Goal: Task Accomplishment & Management: Contribute content

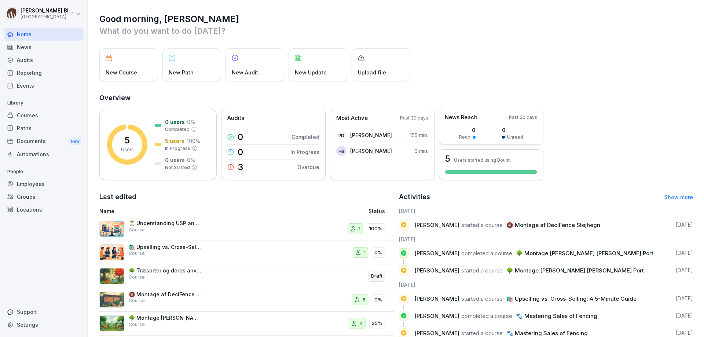
click at [120, 67] on div "New Course" at bounding box center [128, 64] width 59 height 33
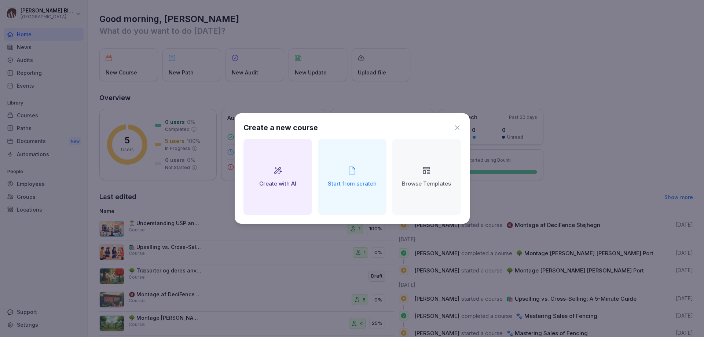
click at [279, 183] on h2 "Create with AI" at bounding box center [277, 184] width 37 height 8
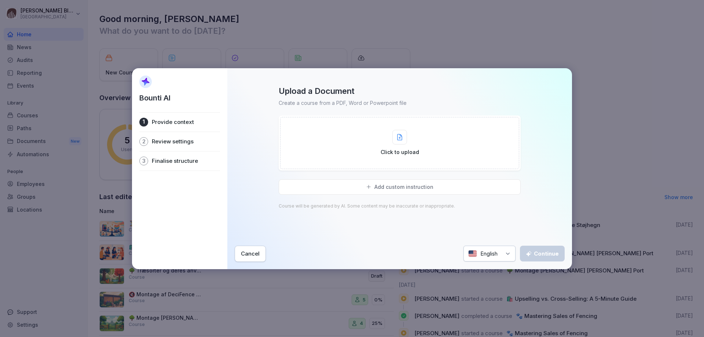
click at [290, 187] on div "Add custom instruction" at bounding box center [400, 186] width 242 height 15
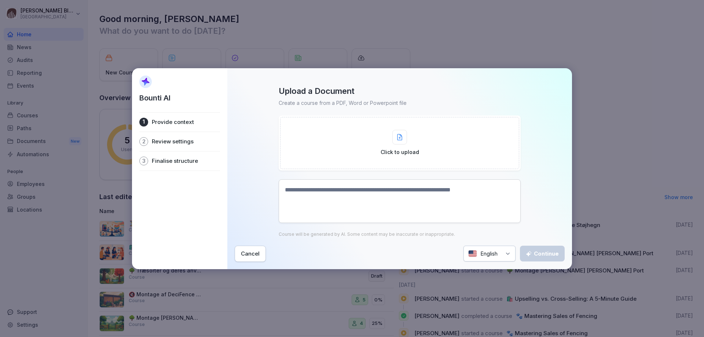
click at [304, 191] on textarea at bounding box center [400, 201] width 242 height 44
click at [506, 253] on icon at bounding box center [508, 254] width 6 height 6
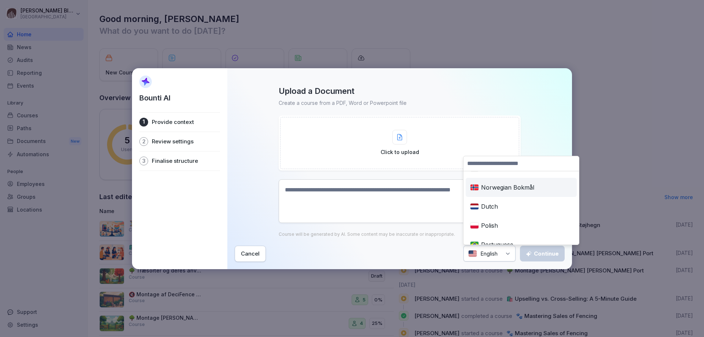
scroll to position [330, 0]
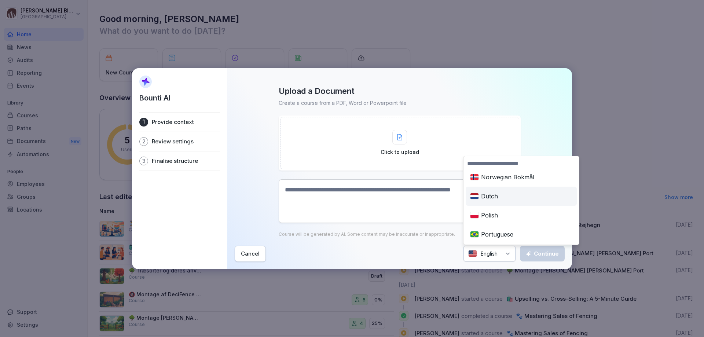
click at [485, 196] on div "Dutch" at bounding box center [521, 196] width 108 height 16
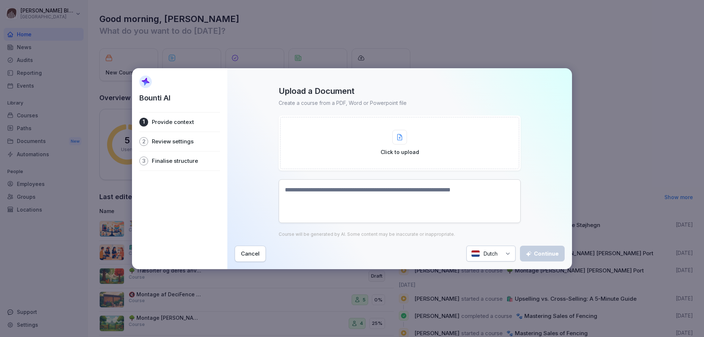
click at [287, 190] on textarea at bounding box center [400, 201] width 242 height 44
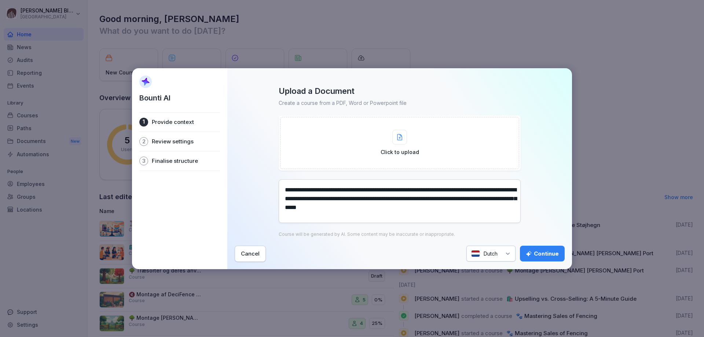
type textarea "**********"
click at [542, 252] on div "Continue" at bounding box center [542, 254] width 33 height 8
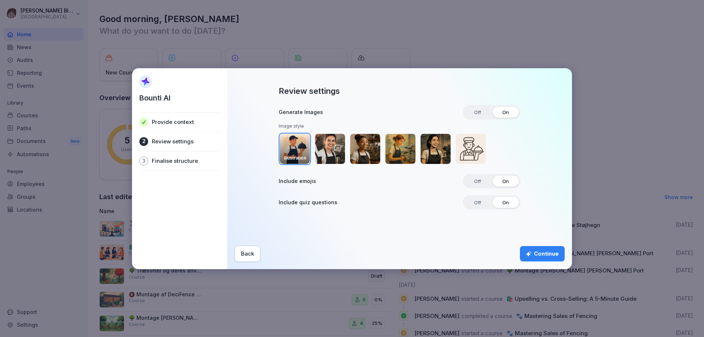
click at [538, 251] on div "Continue" at bounding box center [542, 254] width 33 height 8
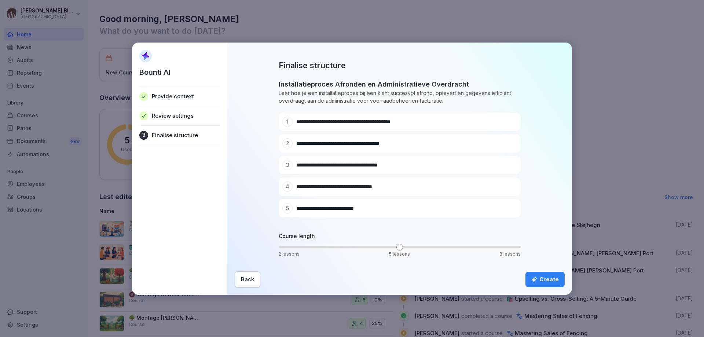
click at [548, 279] on div "Create" at bounding box center [545, 279] width 28 height 8
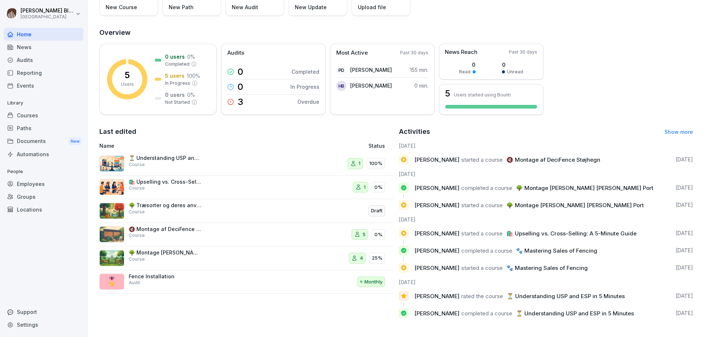
scroll to position [0, 0]
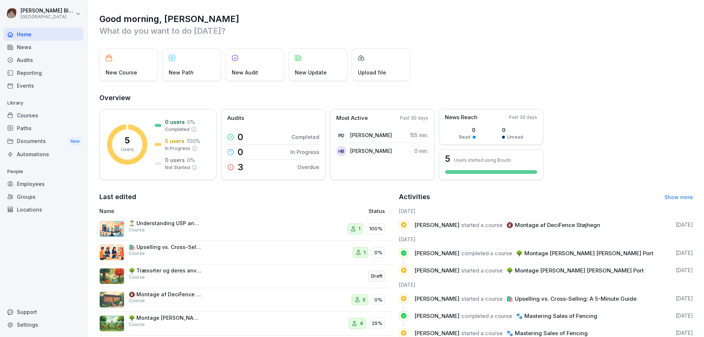
click at [25, 116] on div "Courses" at bounding box center [44, 115] width 80 height 13
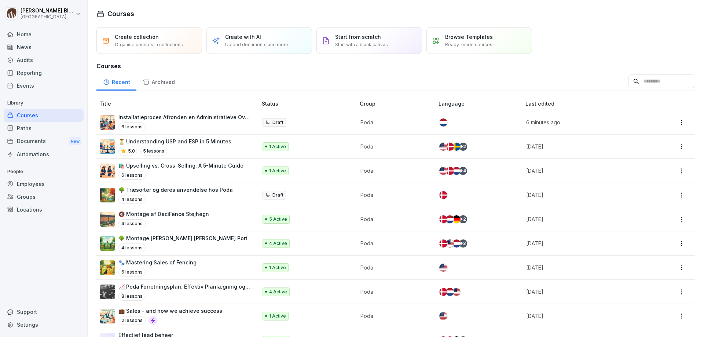
click at [171, 117] on p "Installatieproces Afronden en Administratieve Overdracht" at bounding box center [184, 117] width 132 height 8
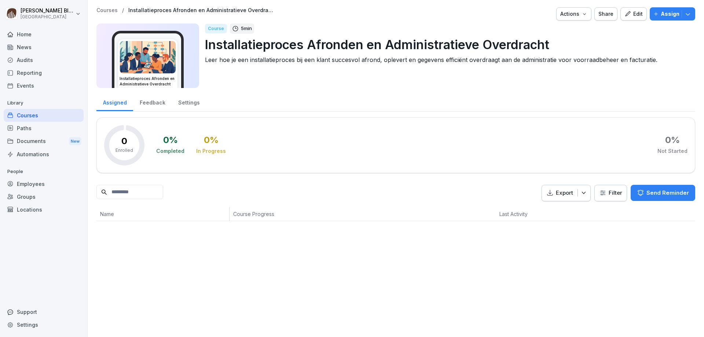
click at [628, 16] on div "Edit" at bounding box center [633, 14] width 18 height 8
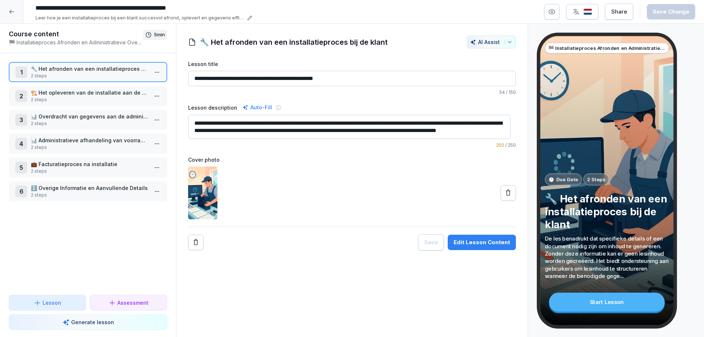
click at [470, 242] on div "Edit Lesson Content" at bounding box center [482, 242] width 56 height 8
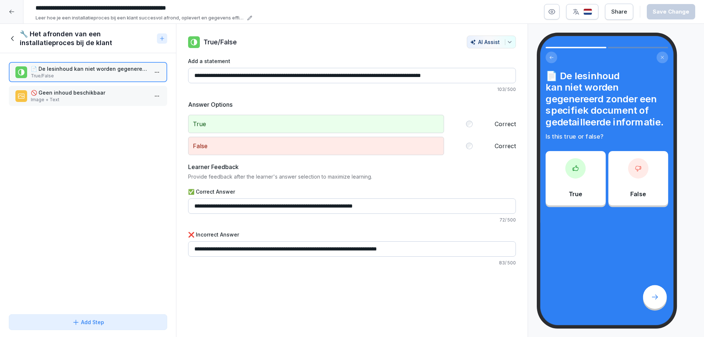
click at [12, 39] on icon at bounding box center [13, 38] width 8 height 8
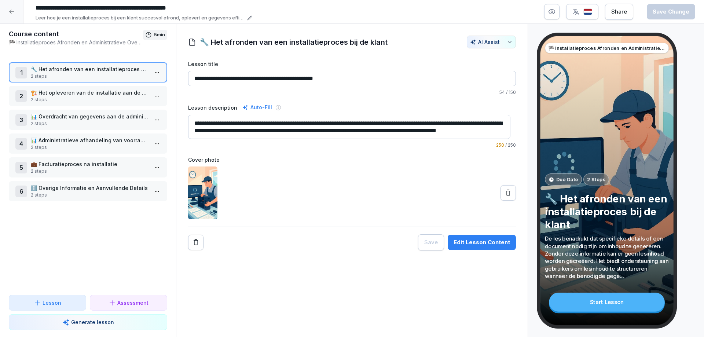
click at [71, 74] on p "2 steps" at bounding box center [89, 76] width 117 height 7
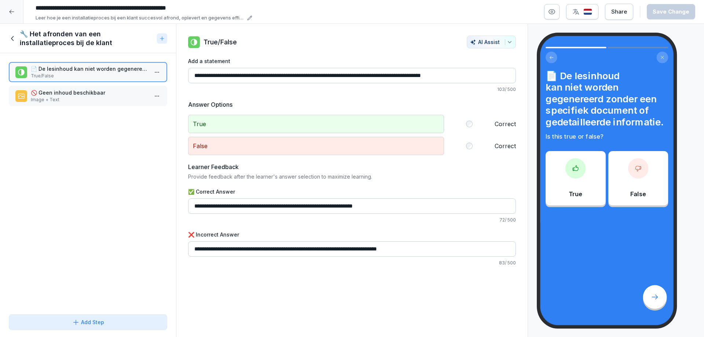
click at [66, 73] on p "True/False" at bounding box center [89, 76] width 117 height 7
click at [67, 73] on p "True/False" at bounding box center [89, 76] width 117 height 7
click at [12, 39] on icon at bounding box center [13, 38] width 8 height 8
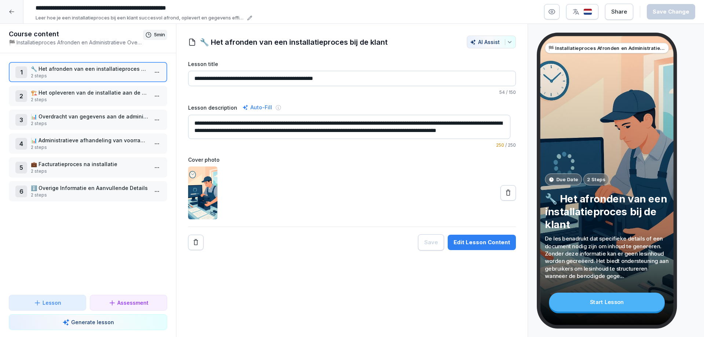
click at [63, 94] on p "🏗️ Het opleveren van de installatie aan de klant" at bounding box center [89, 93] width 117 height 8
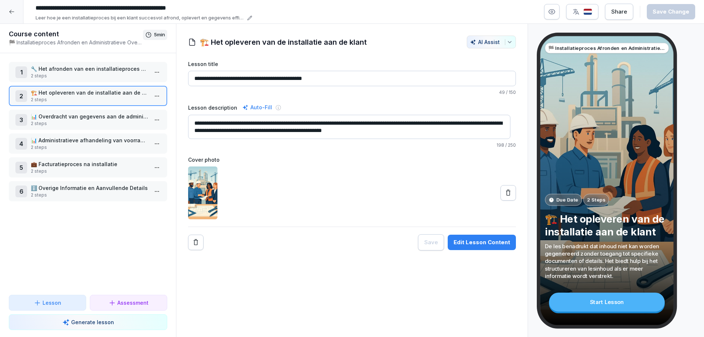
click at [67, 70] on p "🔧 Het afronden van een installatieproces bij de klant" at bounding box center [89, 69] width 117 height 8
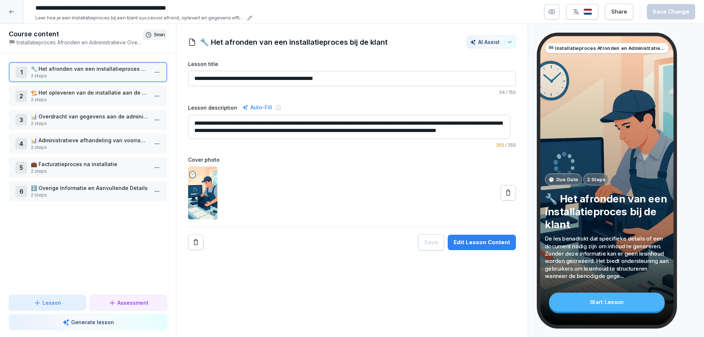
click at [304, 78] on input "**********" at bounding box center [352, 78] width 328 height 15
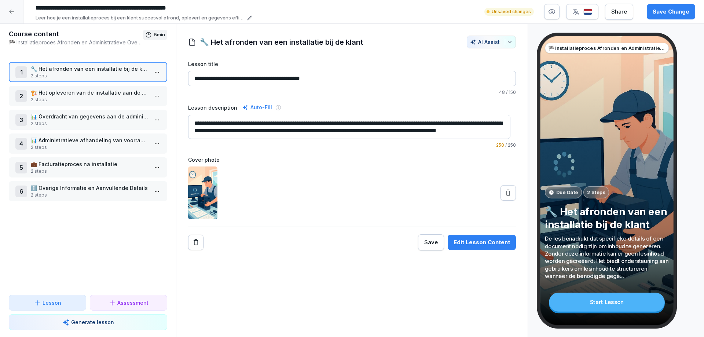
type input "**********"
click at [468, 241] on div "Edit Lesson Content" at bounding box center [482, 242] width 56 height 8
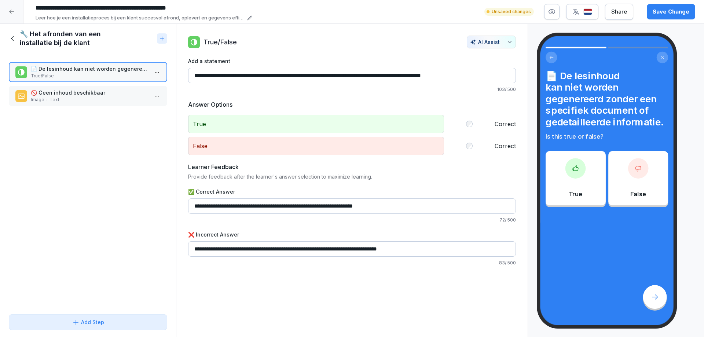
click at [62, 94] on p "🚫 Geen inhoud beschikbaar" at bounding box center [89, 93] width 117 height 8
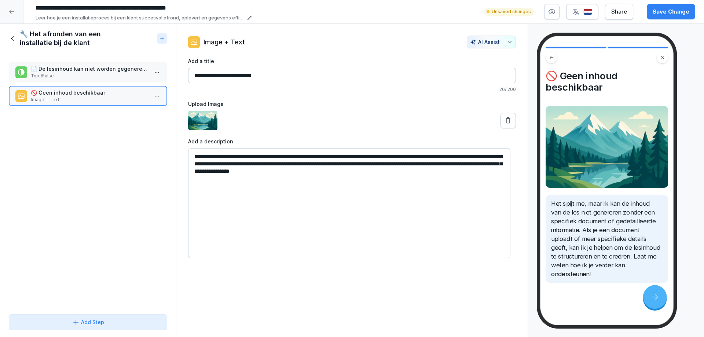
click at [58, 72] on p "📄 De lesinhoud kan niet worden gegenereerd zonder een specifiek document of ged…" at bounding box center [89, 69] width 117 height 8
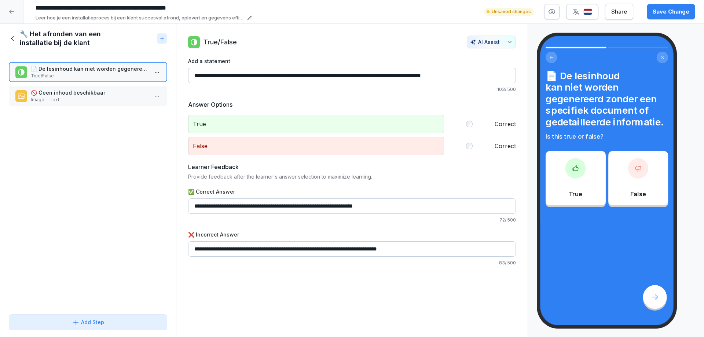
click at [12, 39] on icon at bounding box center [13, 38] width 8 height 8
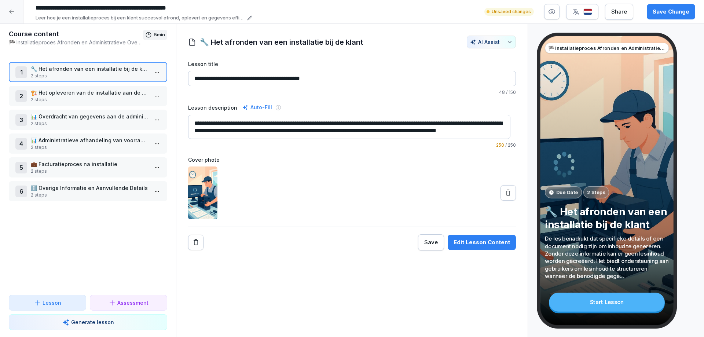
click at [58, 93] on p "🏗️ Het opleveren van de installatie aan de klant" at bounding box center [89, 93] width 117 height 8
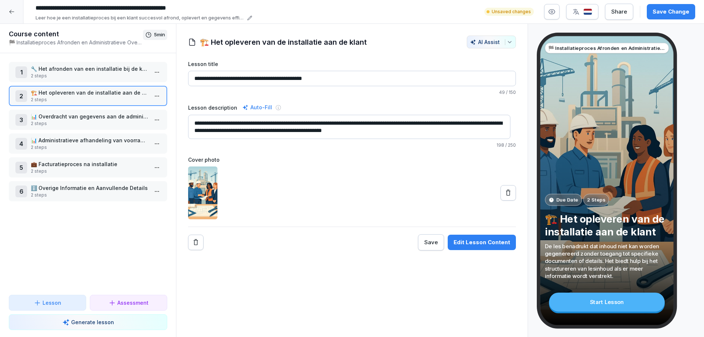
click at [58, 93] on p "🏗️ Het opleveren van de installatie aan de klant" at bounding box center [89, 93] width 117 height 8
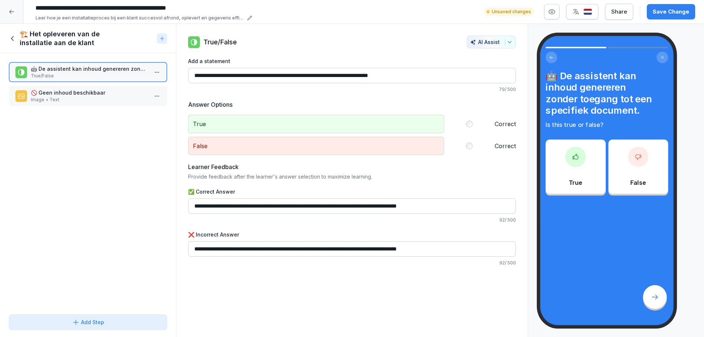
click at [54, 96] on p "🚫 Geen inhoud beschikbaar" at bounding box center [89, 93] width 117 height 8
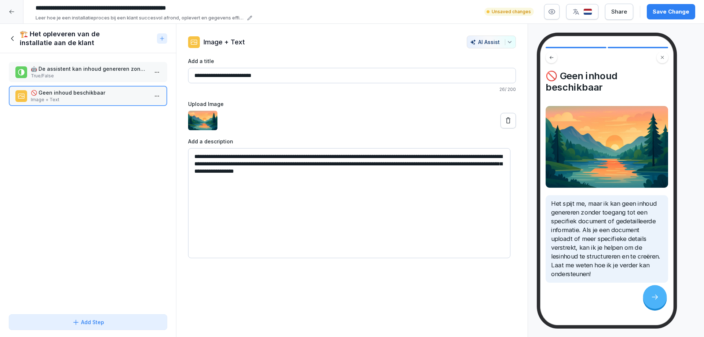
click at [50, 70] on p "🤖 De assistent kan inhoud genereren zonder toegang tot een specifiek document." at bounding box center [89, 69] width 117 height 8
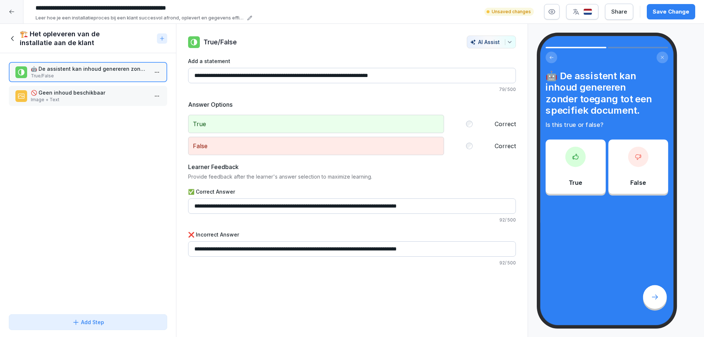
click at [12, 39] on icon at bounding box center [13, 38] width 8 height 8
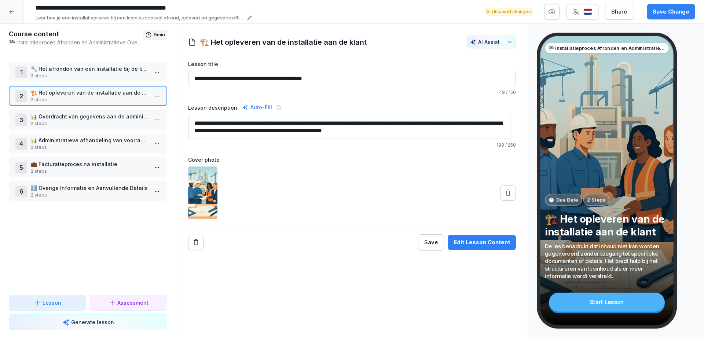
click at [76, 118] on p "📊 Overdracht van gegevens aan de administratie" at bounding box center [89, 117] width 117 height 8
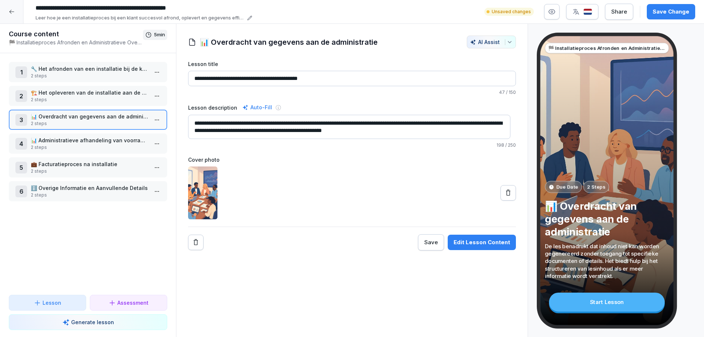
click at [67, 144] on p "2 steps" at bounding box center [89, 147] width 117 height 7
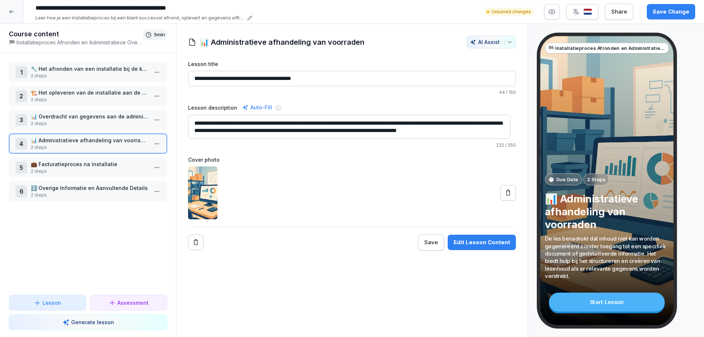
click at [69, 72] on p "🔧 Het afronden van een installatie bij de klant" at bounding box center [89, 69] width 117 height 8
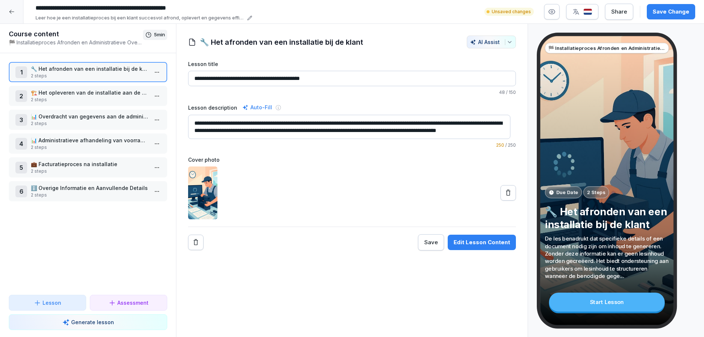
click at [11, 13] on icon at bounding box center [12, 12] width 6 height 6
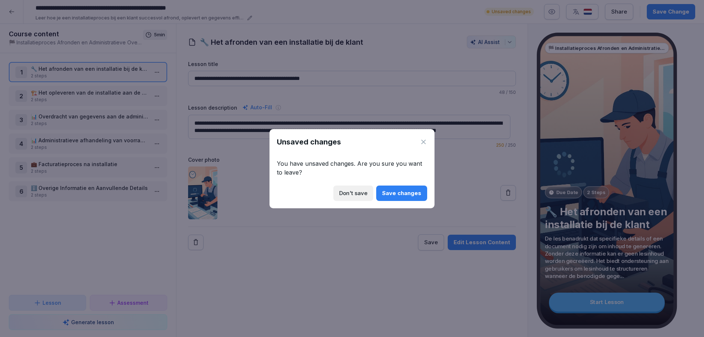
click at [351, 195] on div "Don't save" at bounding box center [353, 193] width 28 height 8
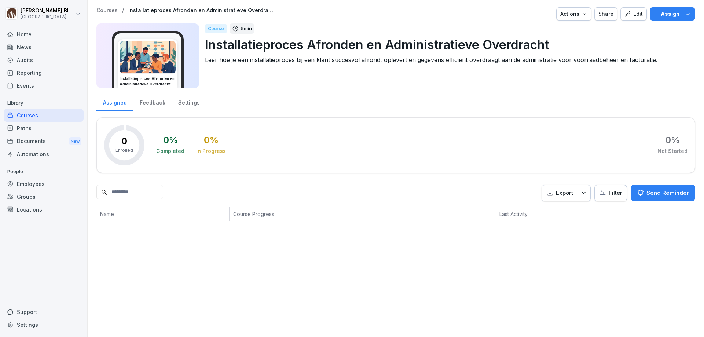
click at [25, 33] on div "Home" at bounding box center [44, 34] width 80 height 13
